Goal: Task Accomplishment & Management: Use online tool/utility

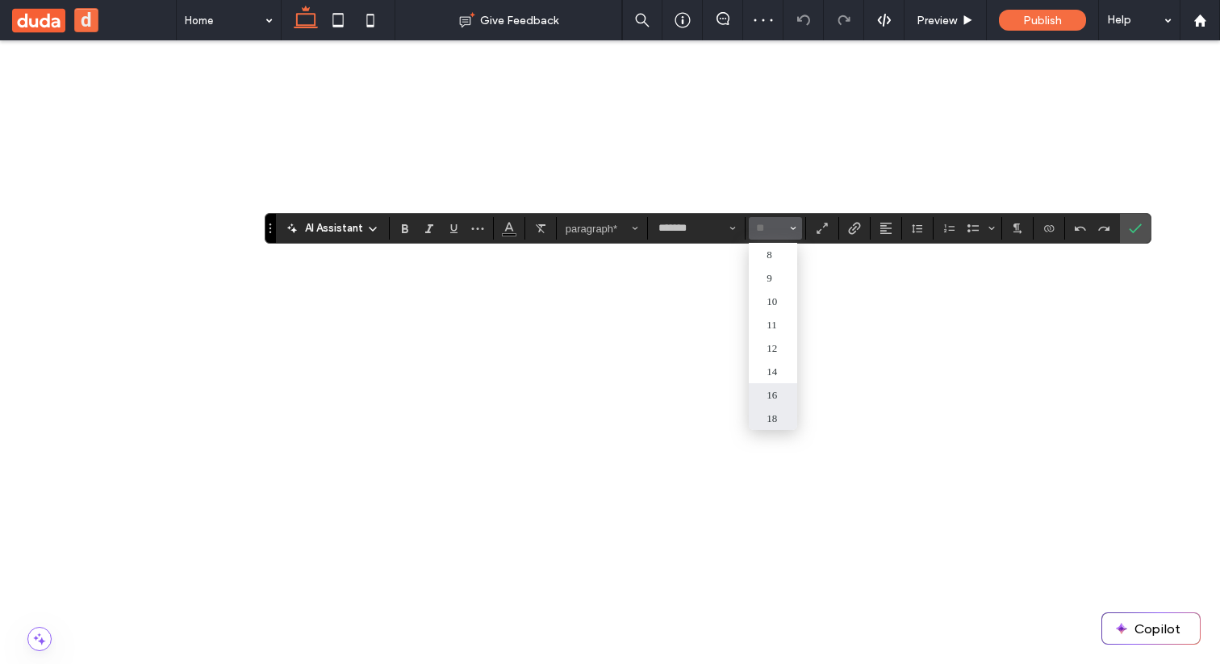
click at [777, 416] on label "18" at bounding box center [773, 418] width 48 height 23
type input "**"
click at [1137, 227] on icon "Confirm" at bounding box center [1135, 228] width 13 height 13
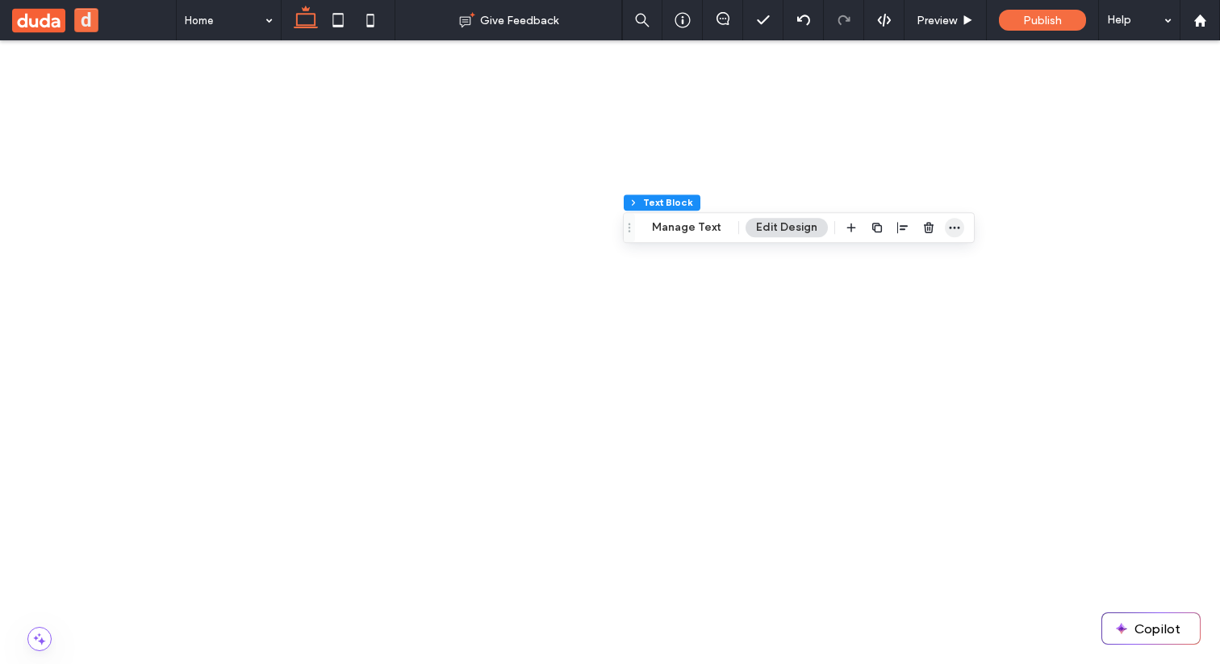
click at [945, 219] on span "button" at bounding box center [954, 227] width 19 height 19
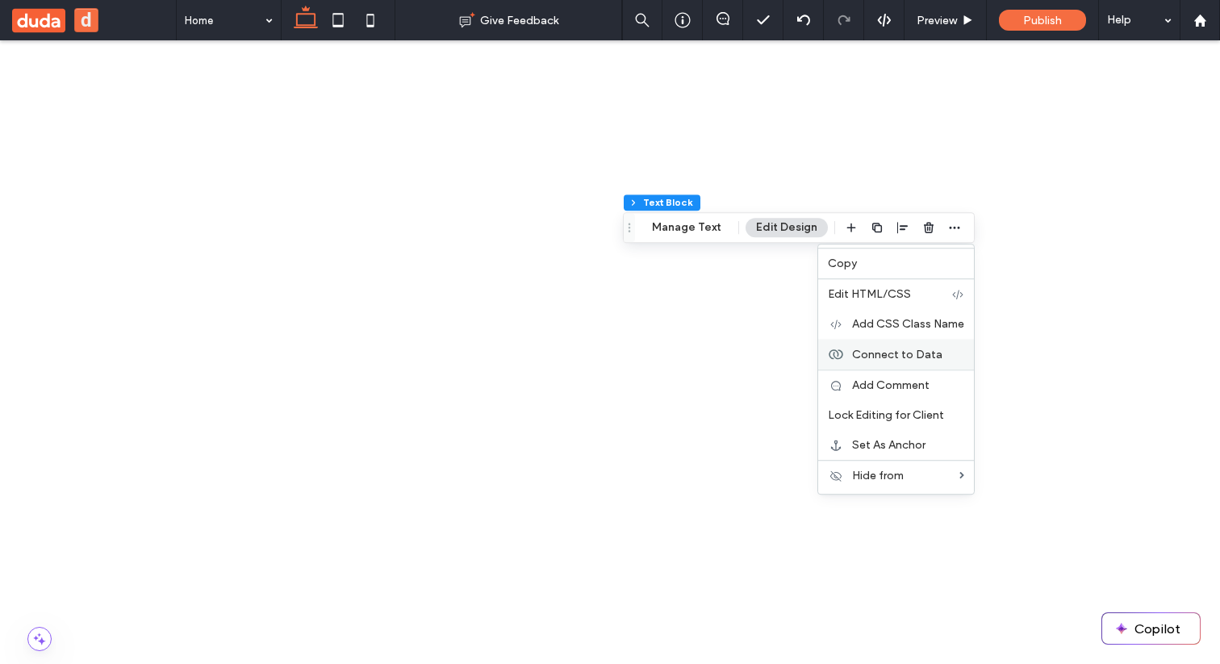
click at [887, 354] on span "Connect to Data" at bounding box center [897, 355] width 90 height 14
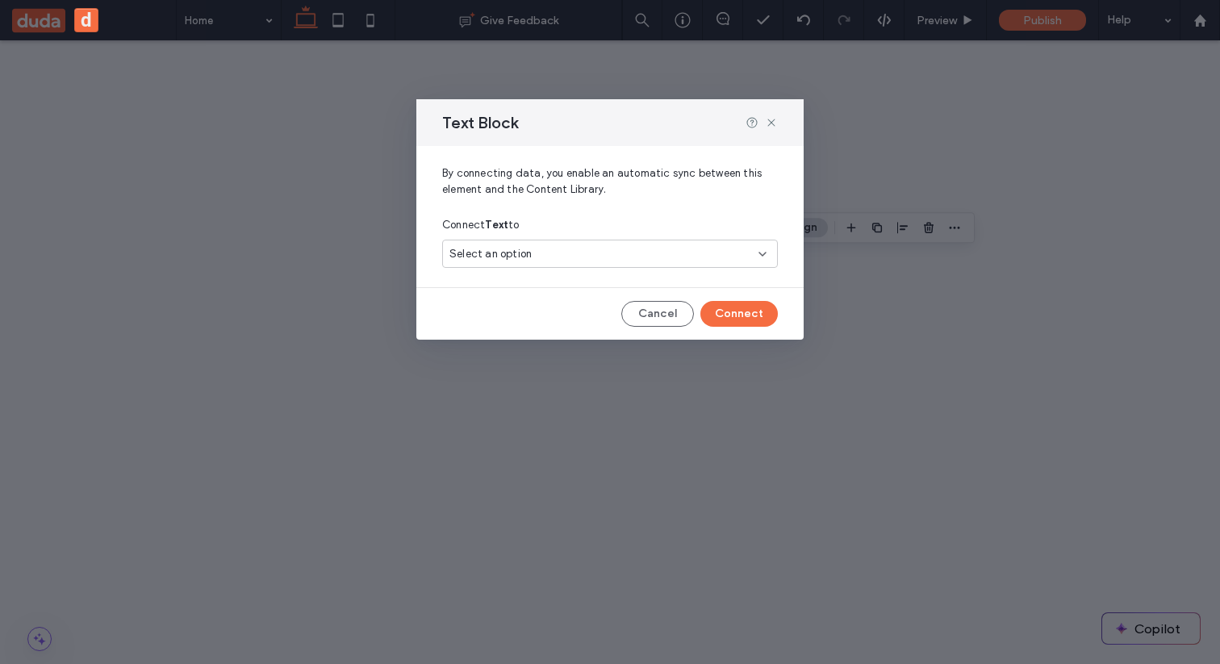
click at [603, 249] on div "Select an option" at bounding box center [600, 254] width 302 height 16
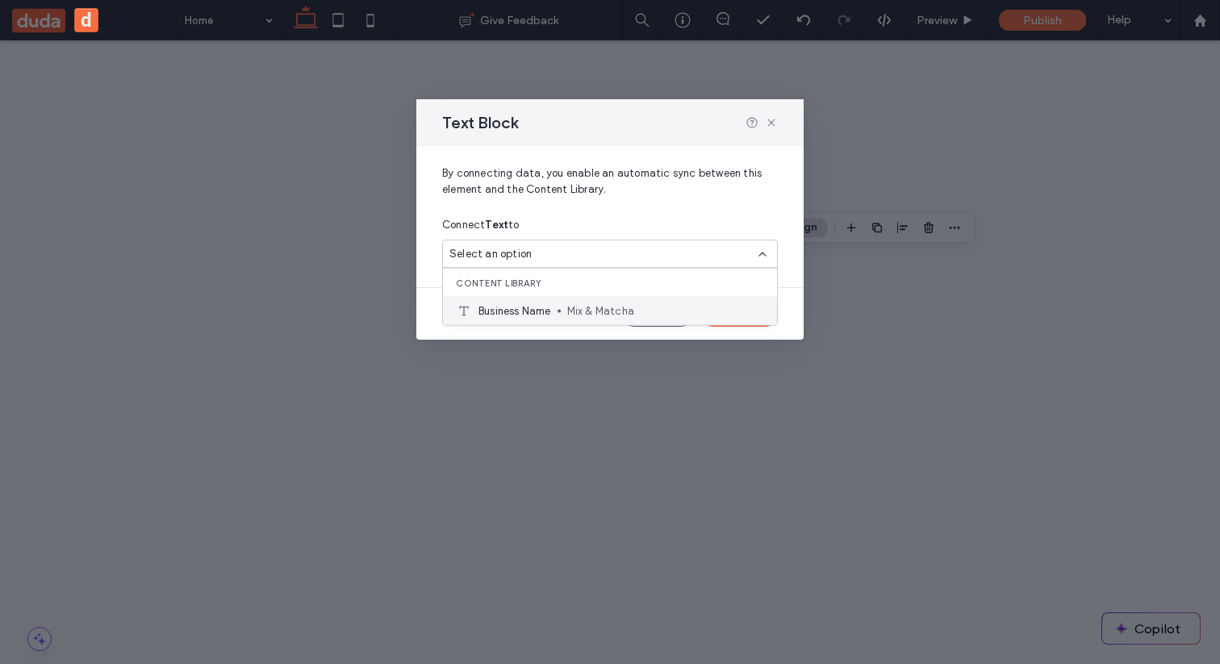
click at [534, 311] on span "Business Name" at bounding box center [514, 311] width 73 height 16
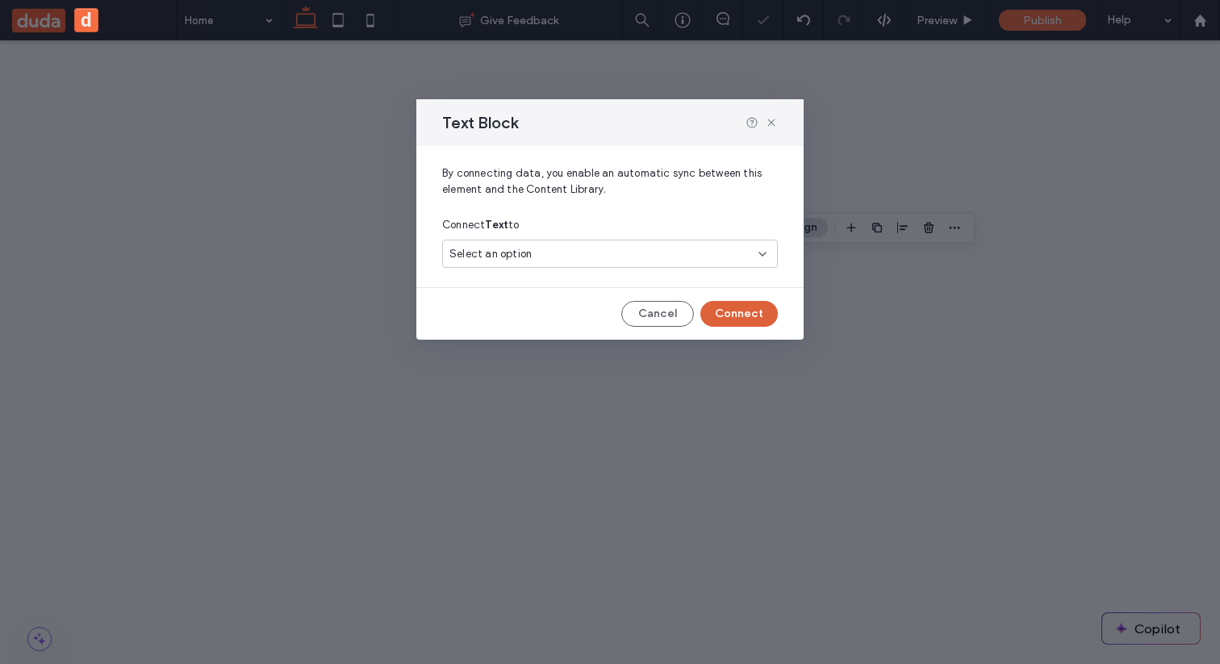
click at [719, 315] on button "Connect" at bounding box center [738, 314] width 77 height 26
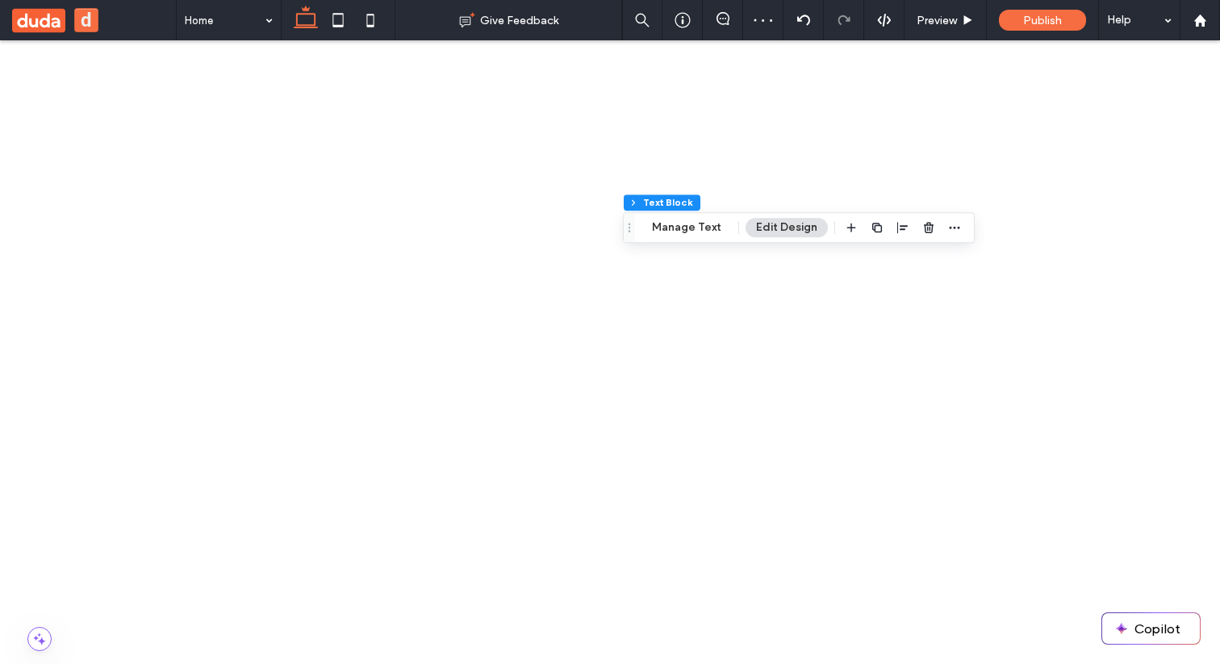
scroll to position [154, 0]
click at [1064, 548] on div "11" at bounding box center [1099, 555] width 187 height 28
click at [1056, 551] on div "11" at bounding box center [1099, 555] width 187 height 28
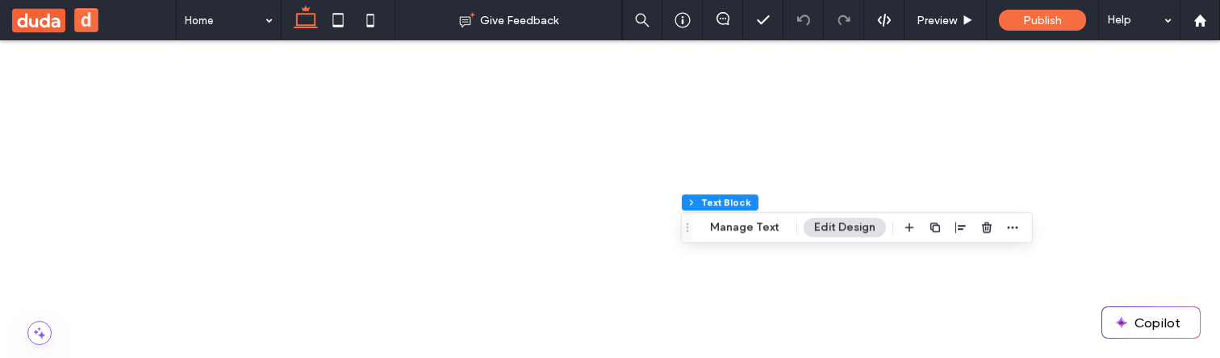
scroll to position [458, 0]
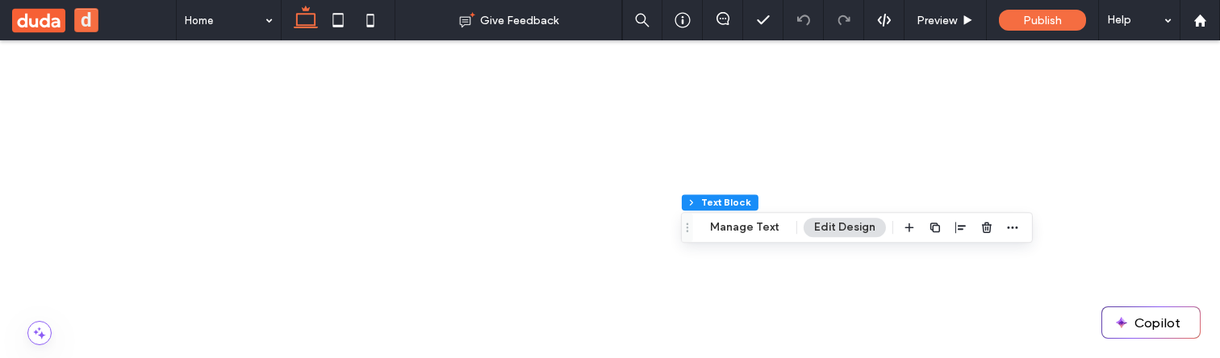
scroll to position [403, 0]
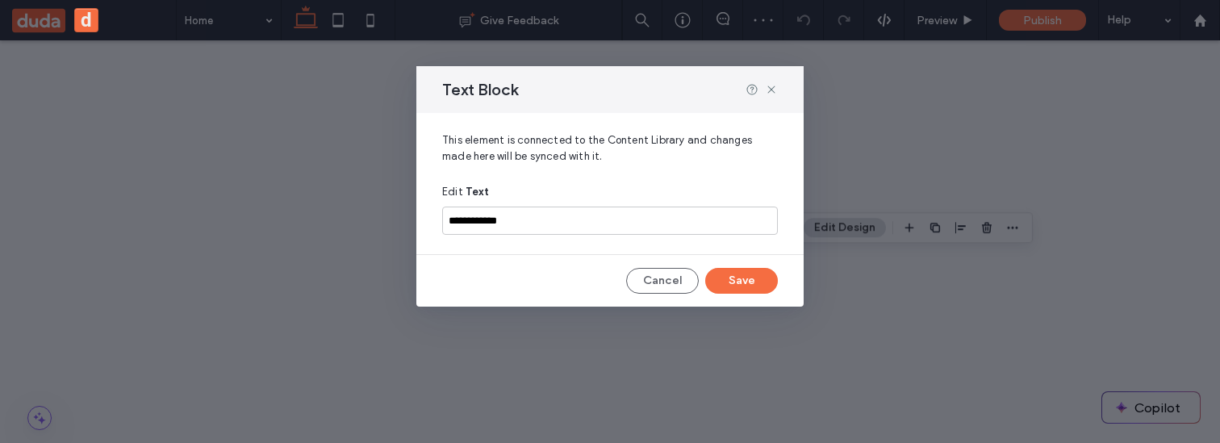
click at [645, 278] on button "Cancel" at bounding box center [662, 281] width 73 height 26
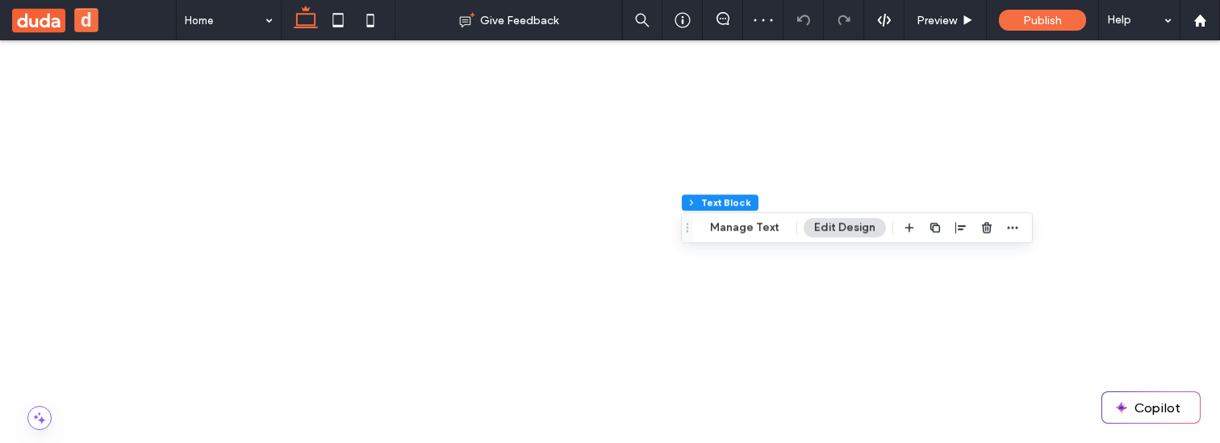
scroll to position [385, 0]
